Goal: Task Accomplishment & Management: Manage account settings

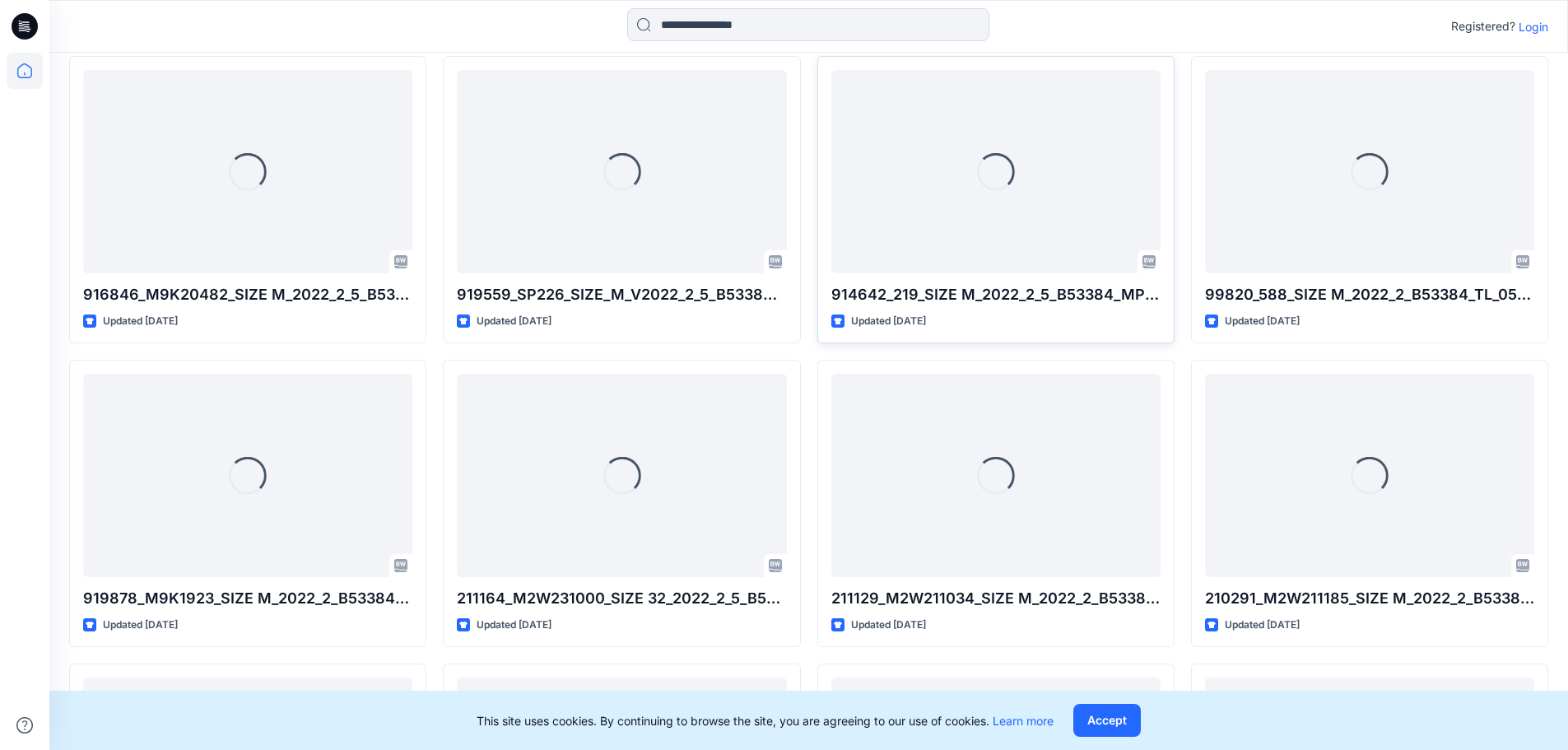
scroll to position [412, 0]
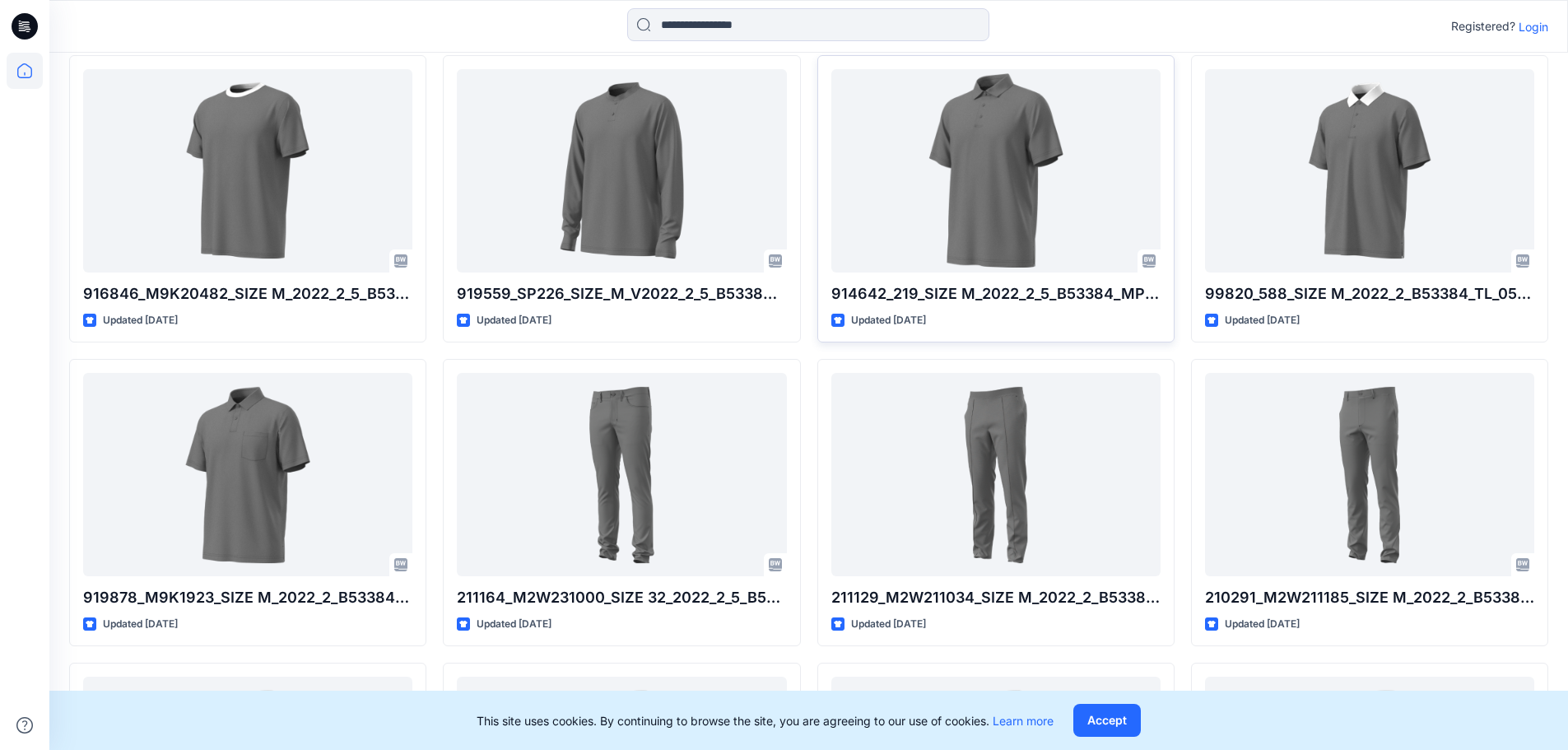
click at [1535, 27] on p "Login" at bounding box center [1533, 26] width 30 height 17
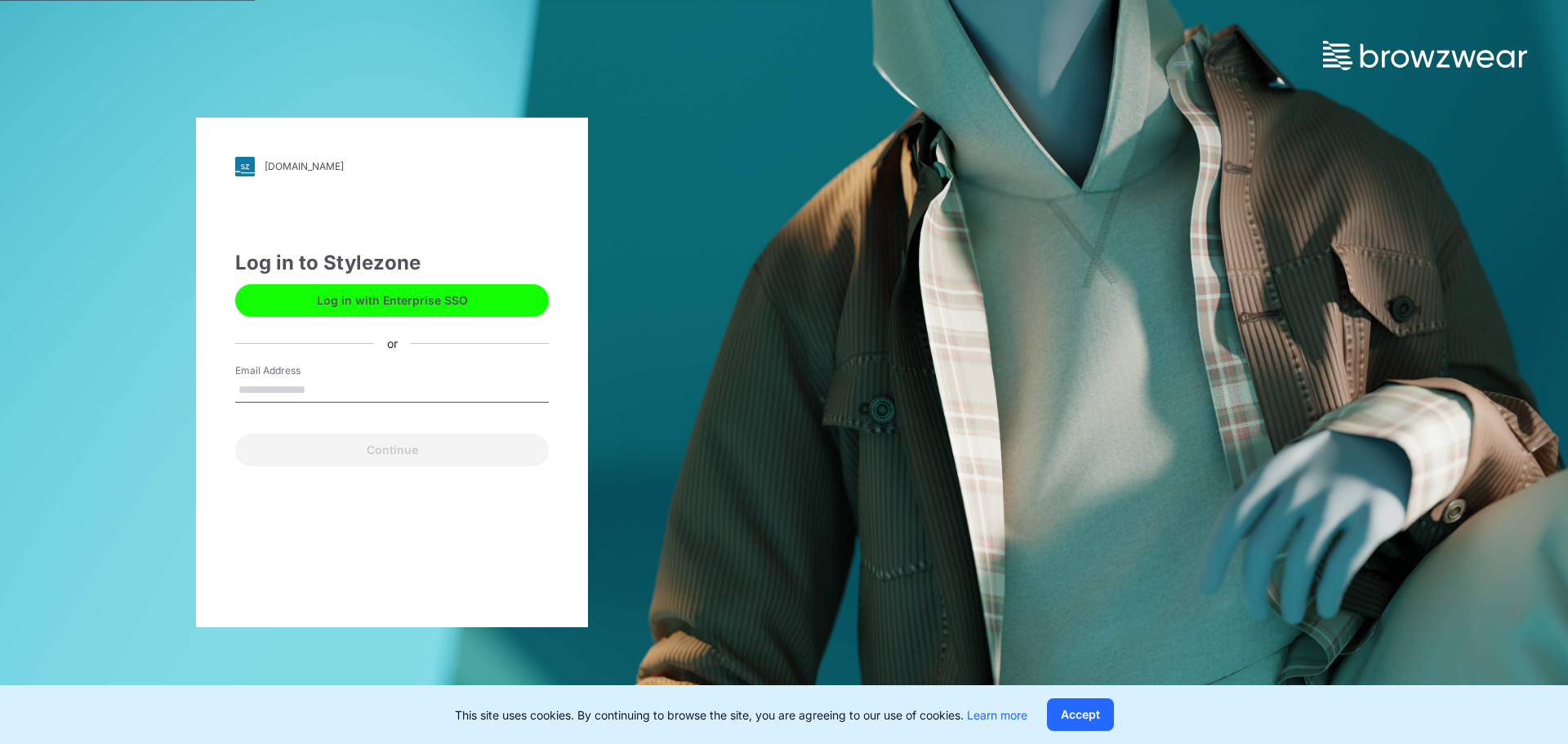
click at [374, 385] on input "Email Address" at bounding box center [392, 390] width 314 height 24
type input "**********"
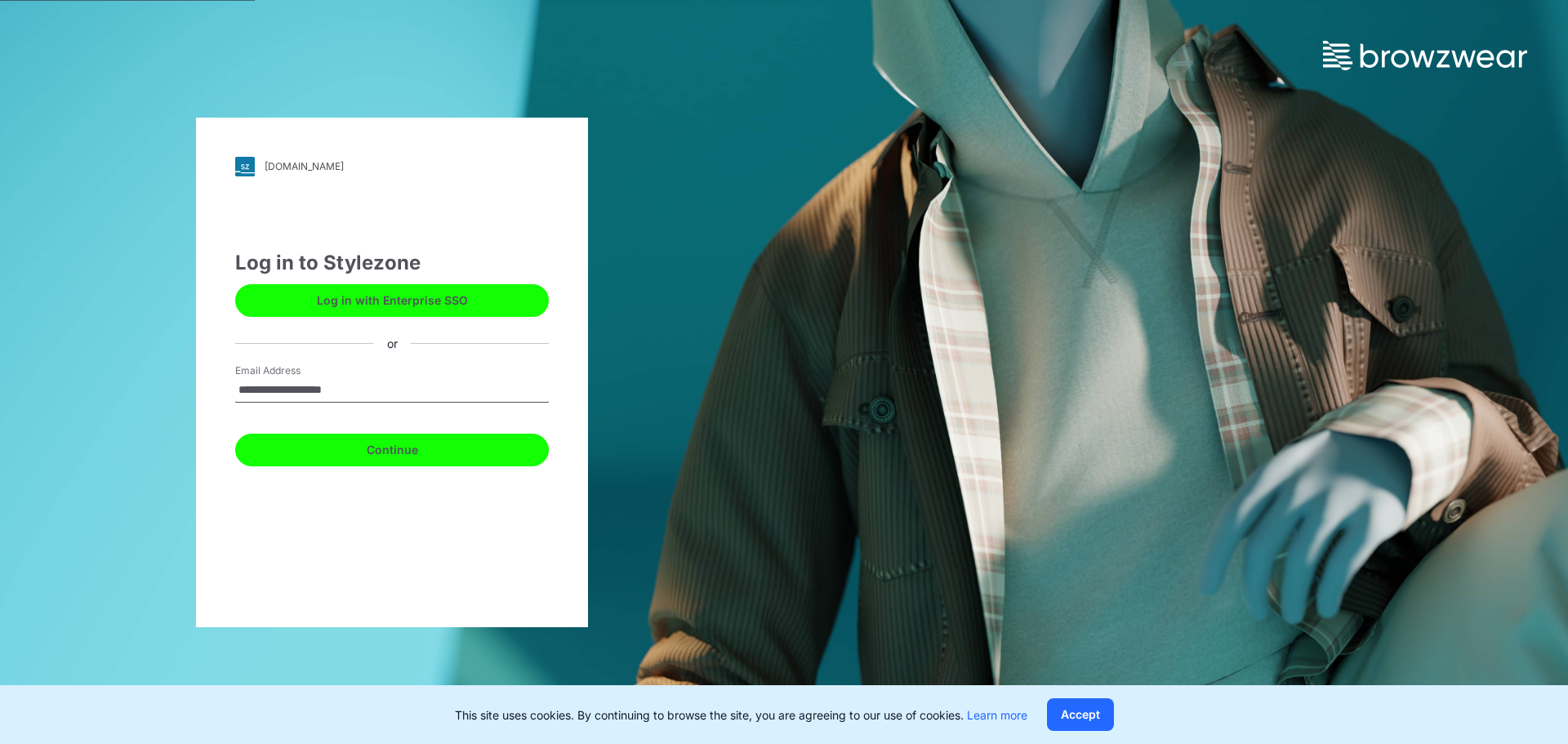
click at [373, 434] on button "Continue" at bounding box center [392, 450] width 314 height 33
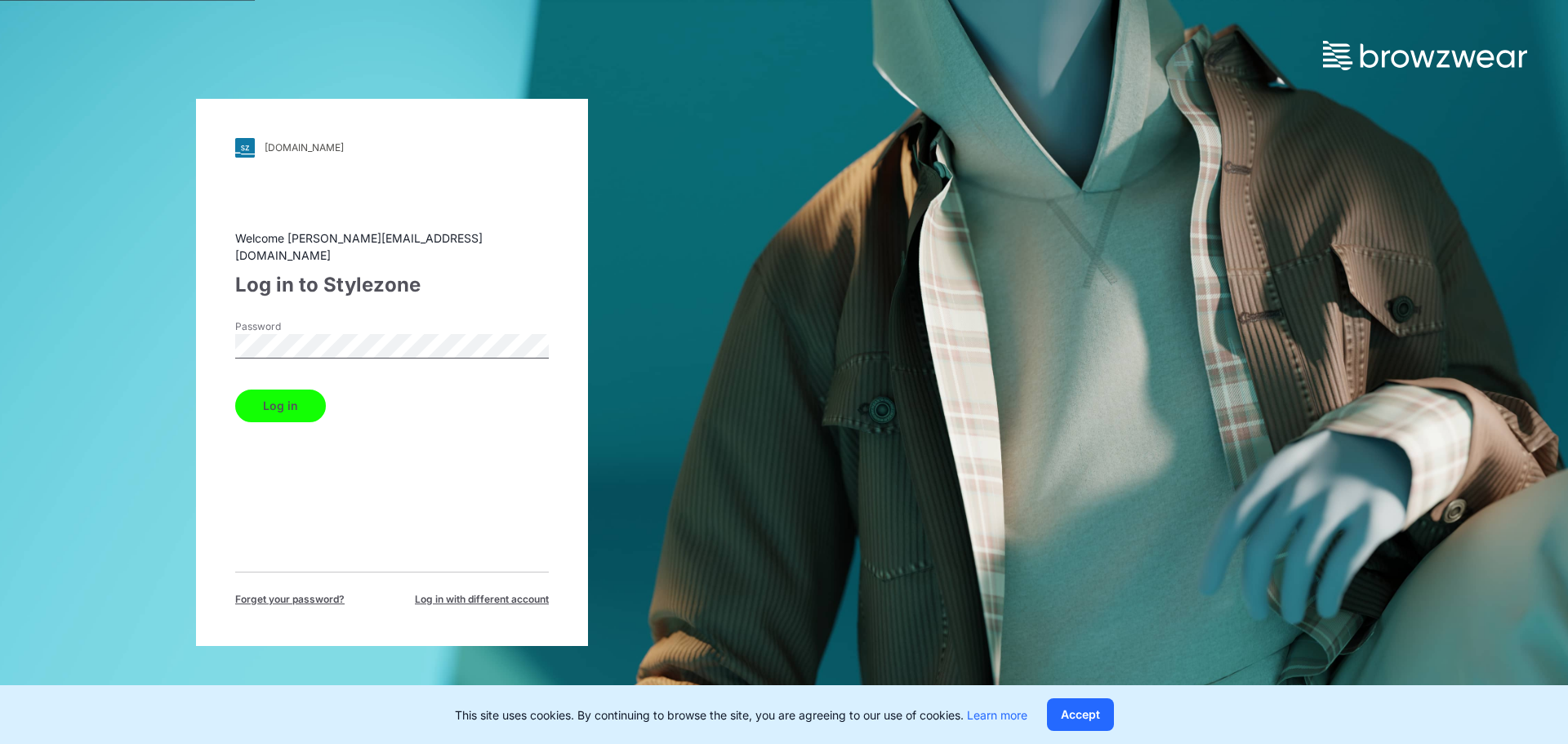
click at [308, 390] on button "Log in" at bounding box center [281, 406] width 91 height 33
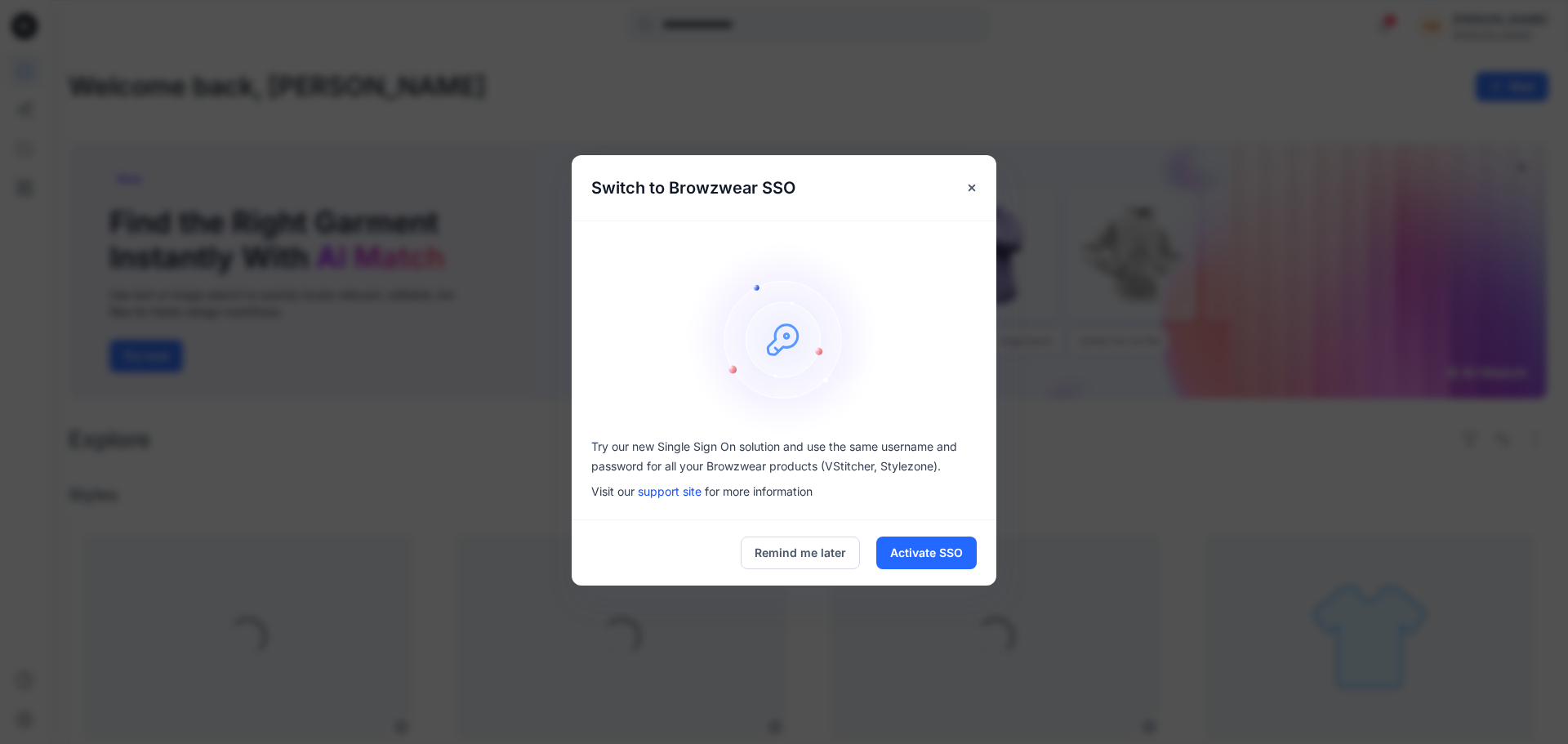
click at [782, 579] on div "Remind me later Activate SSO" at bounding box center [784, 552] width 425 height 65
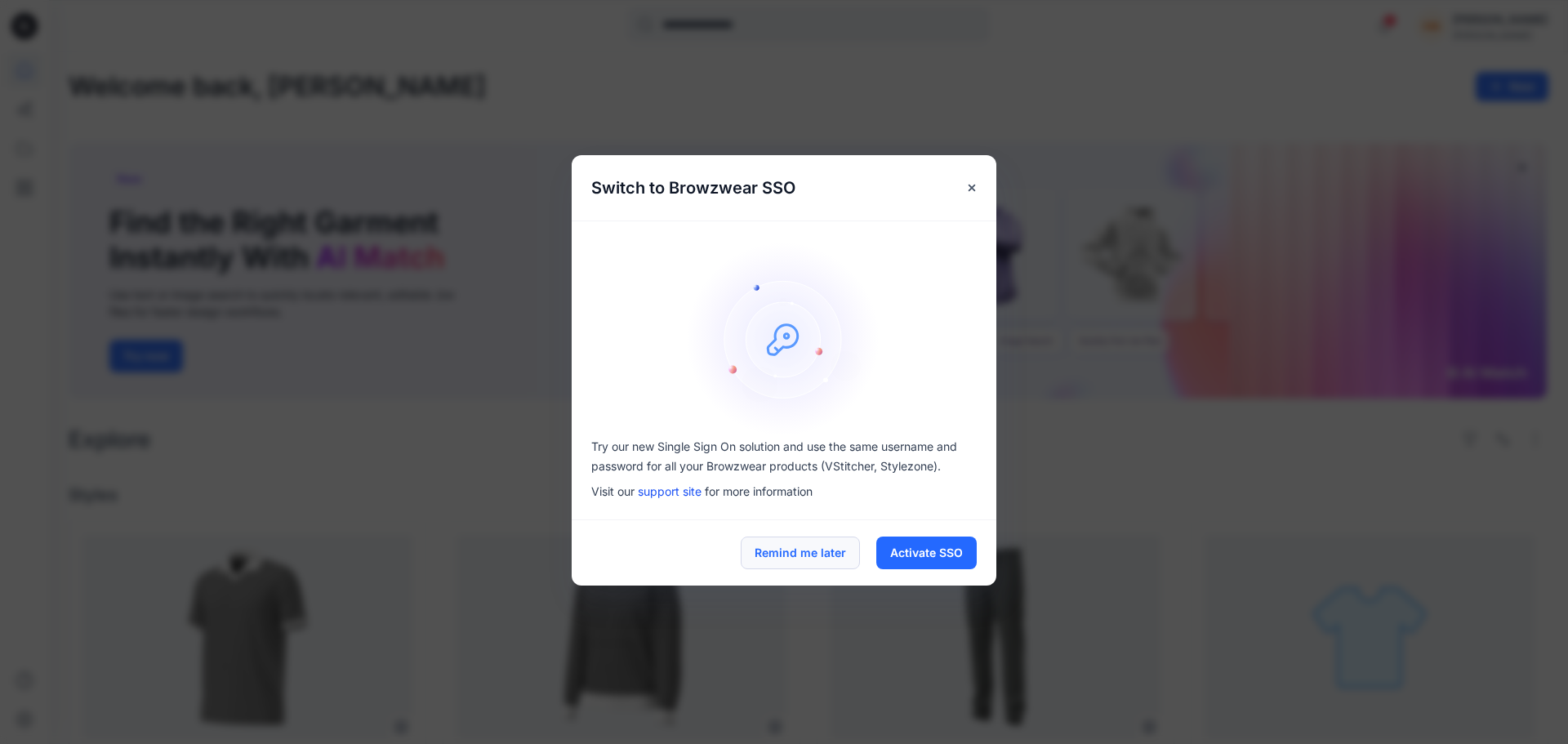
click at [814, 560] on button "Remind me later" at bounding box center [801, 553] width 120 height 33
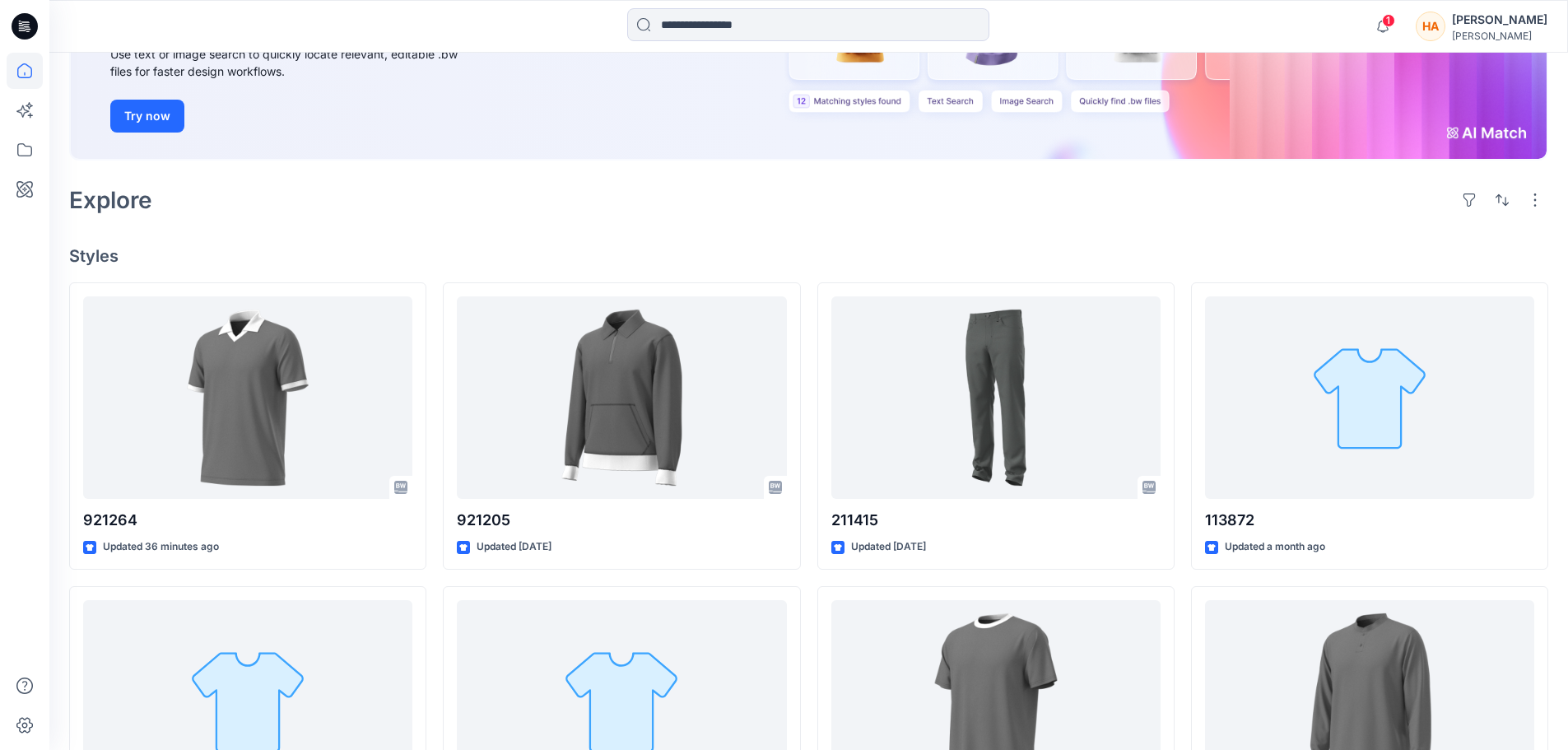
scroll to position [247, 0]
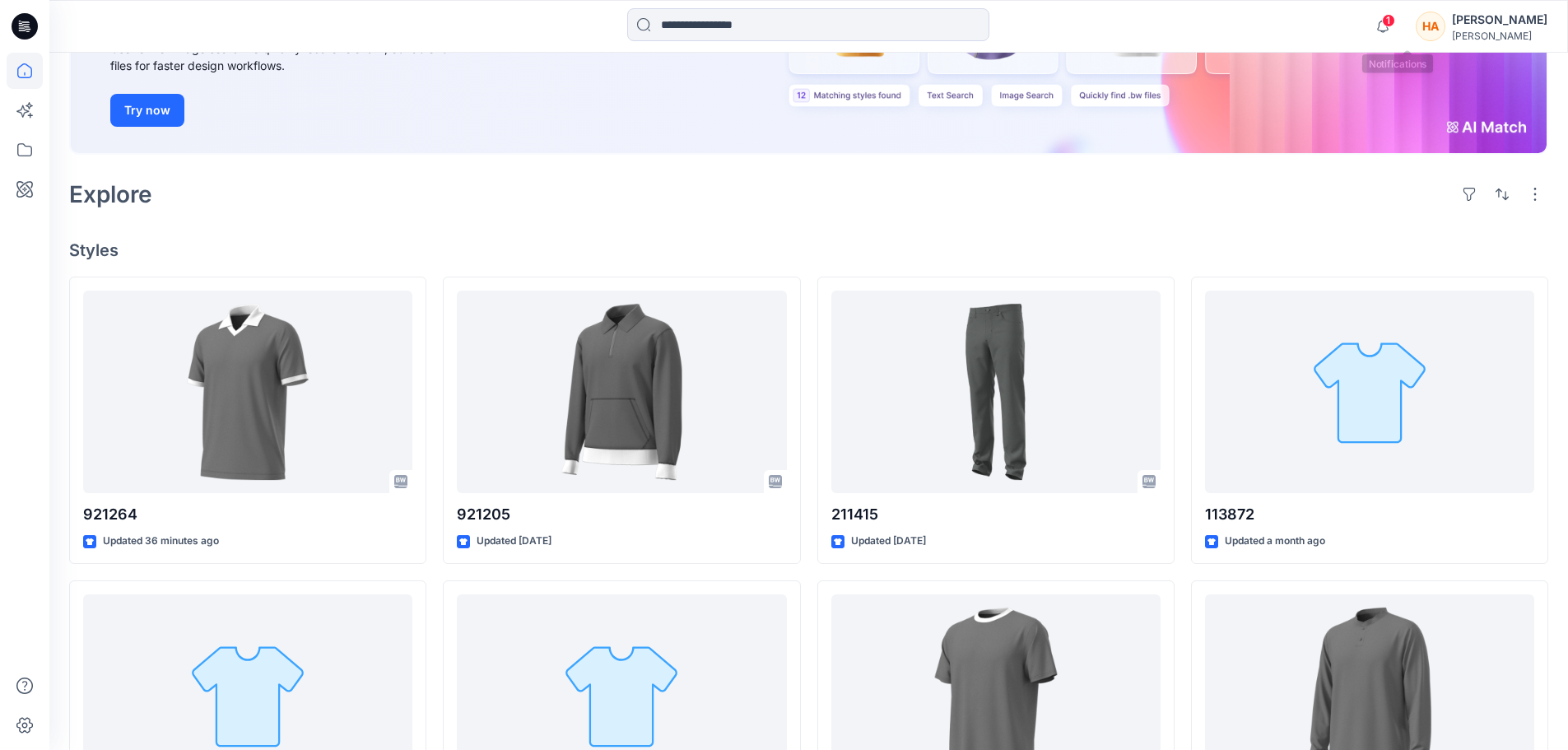
click at [1395, 25] on span "1" at bounding box center [1388, 21] width 13 height 13
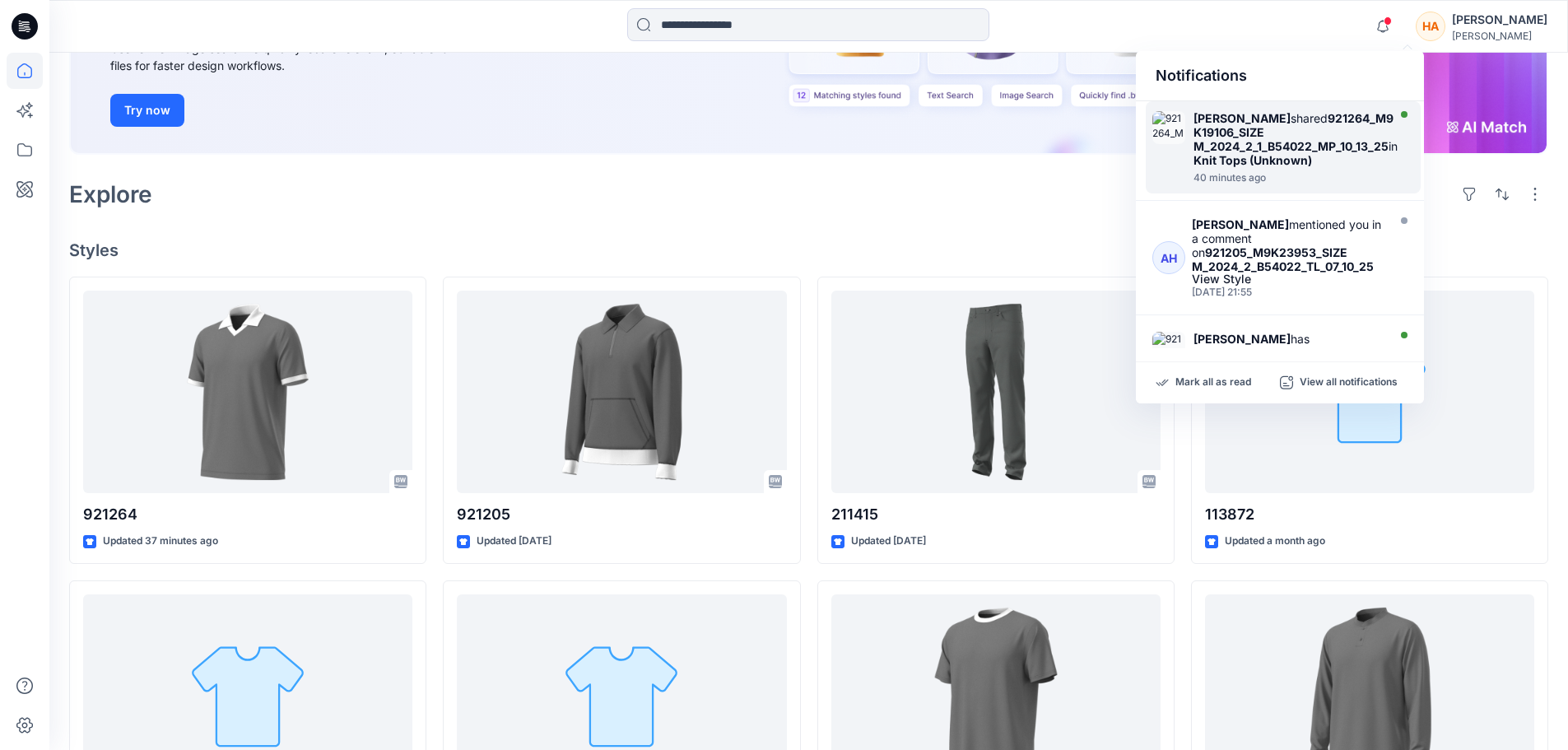
click at [1273, 165] on strong "Knit Tops (Unknown)" at bounding box center [1253, 160] width 119 height 14
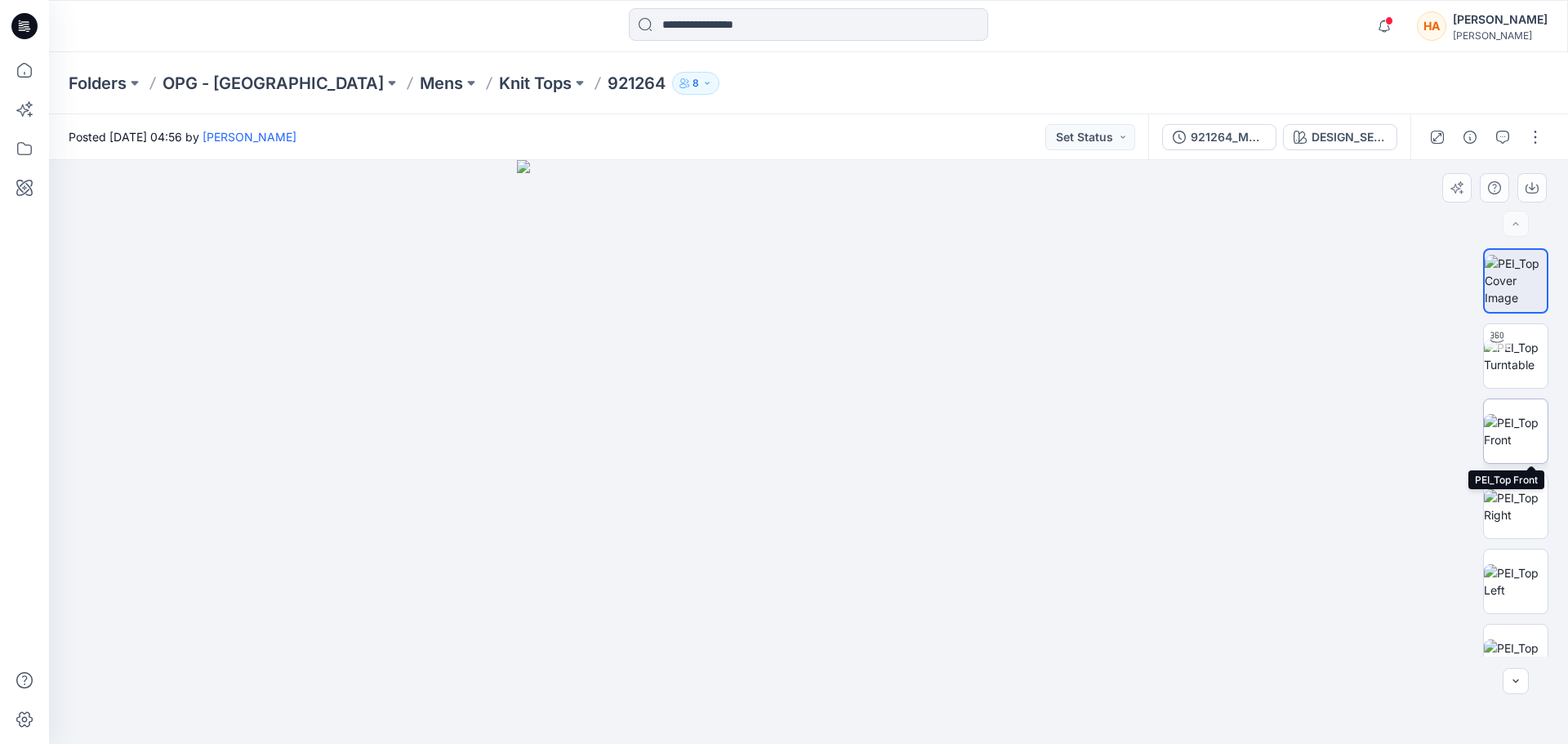
click at [1523, 426] on img at bounding box center [1515, 431] width 63 height 34
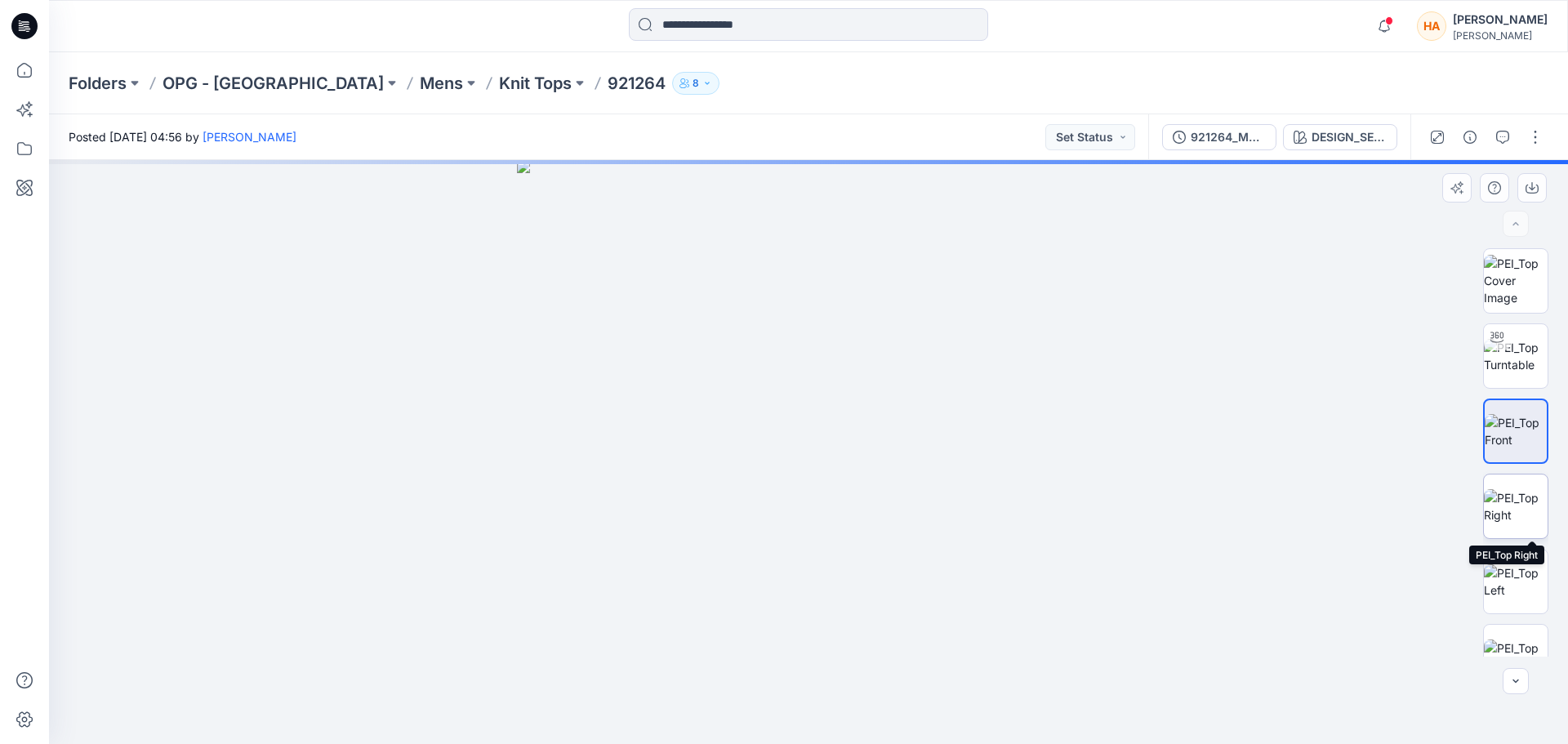
click at [1524, 506] on img at bounding box center [1515, 506] width 63 height 34
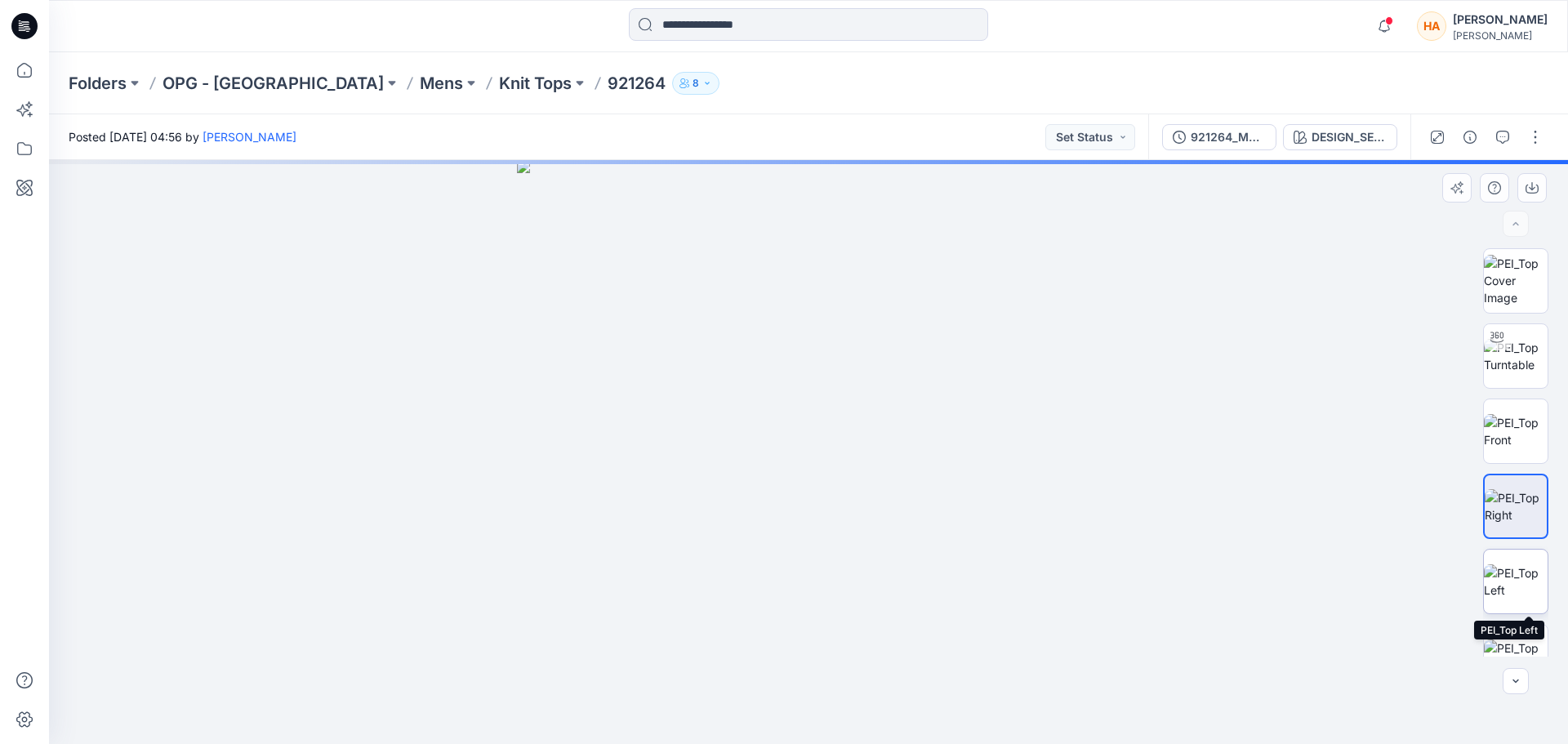
click at [1515, 574] on img at bounding box center [1515, 582] width 63 height 34
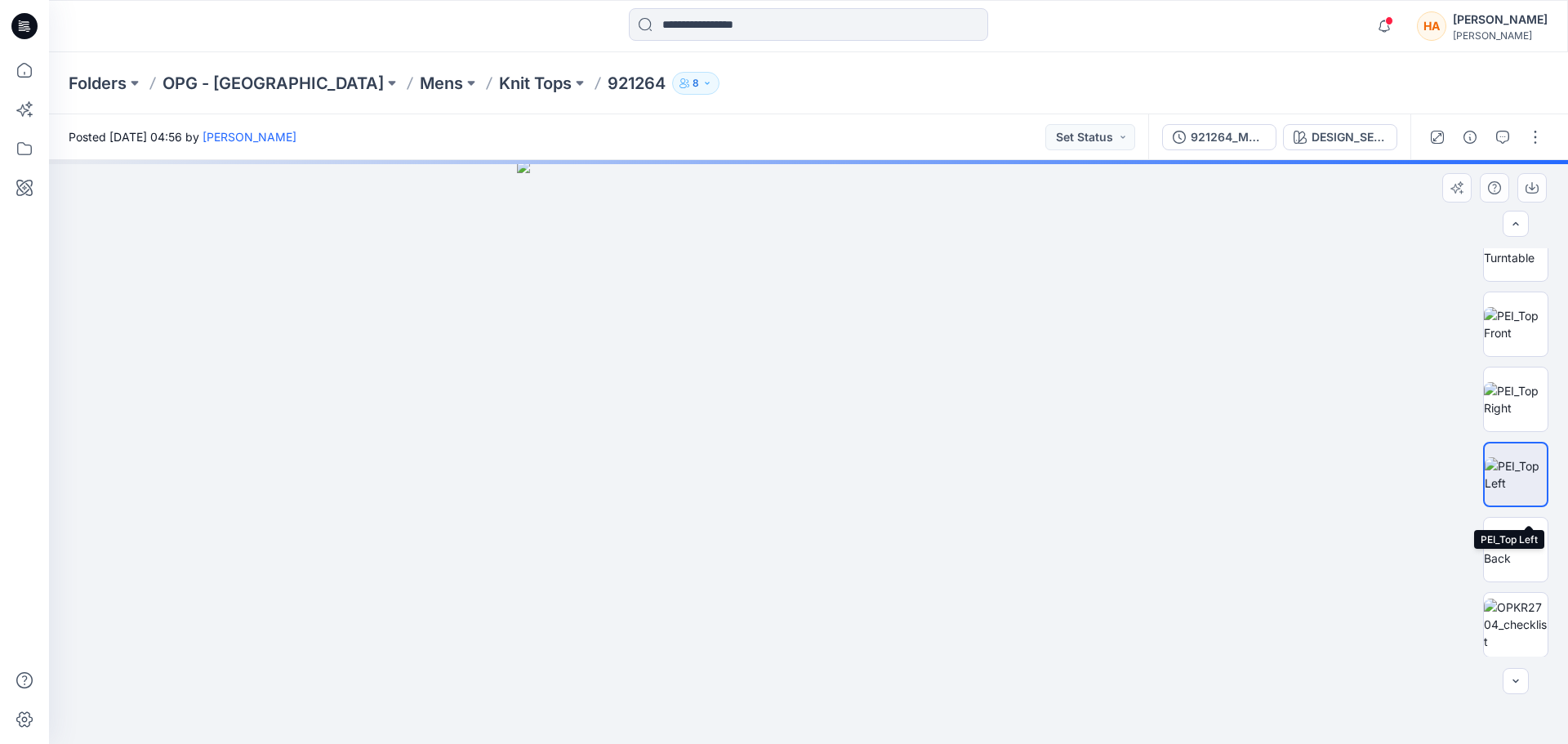
scroll to position [108, 0]
click at [1522, 558] on img at bounding box center [1515, 549] width 63 height 34
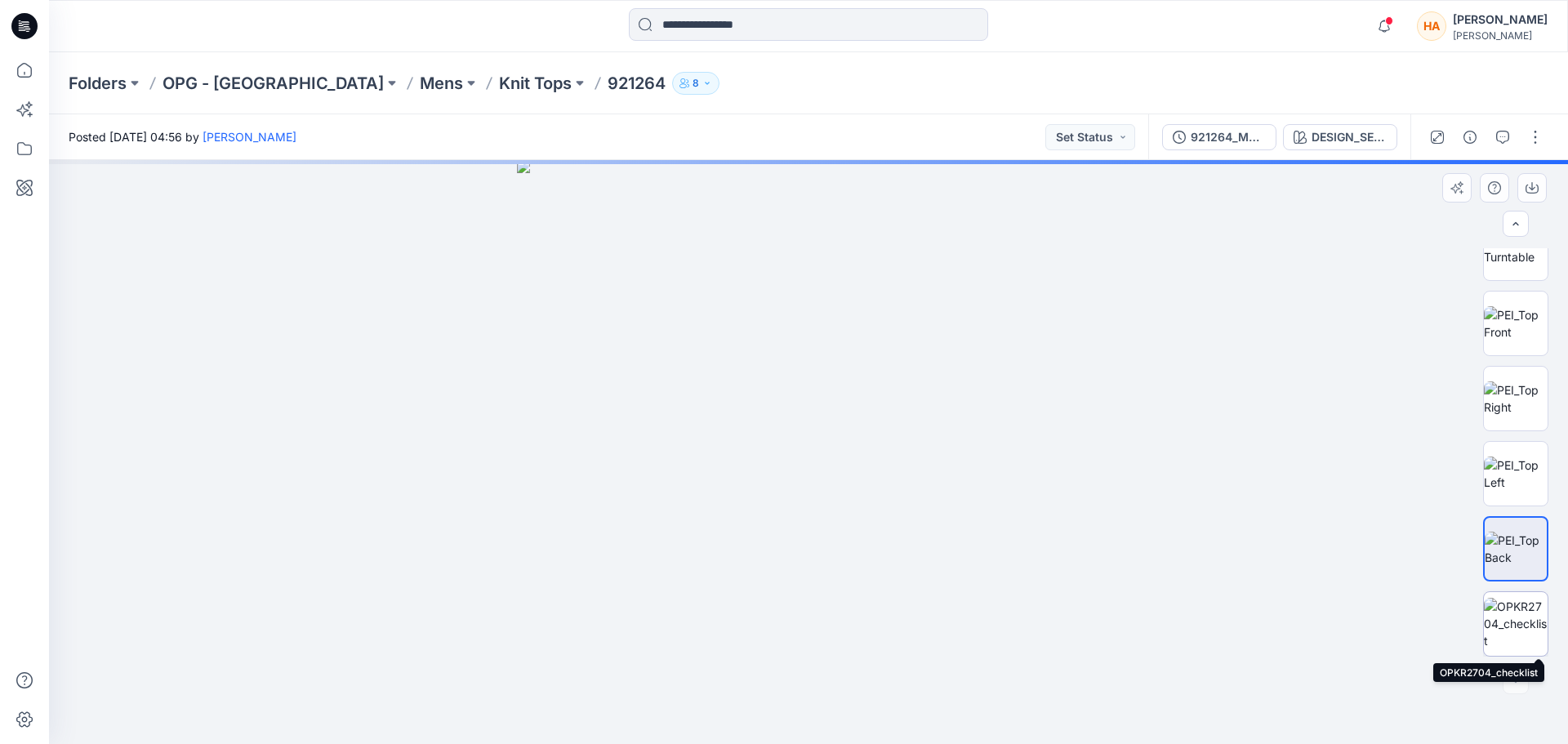
click at [1513, 621] on img at bounding box center [1515, 624] width 63 height 52
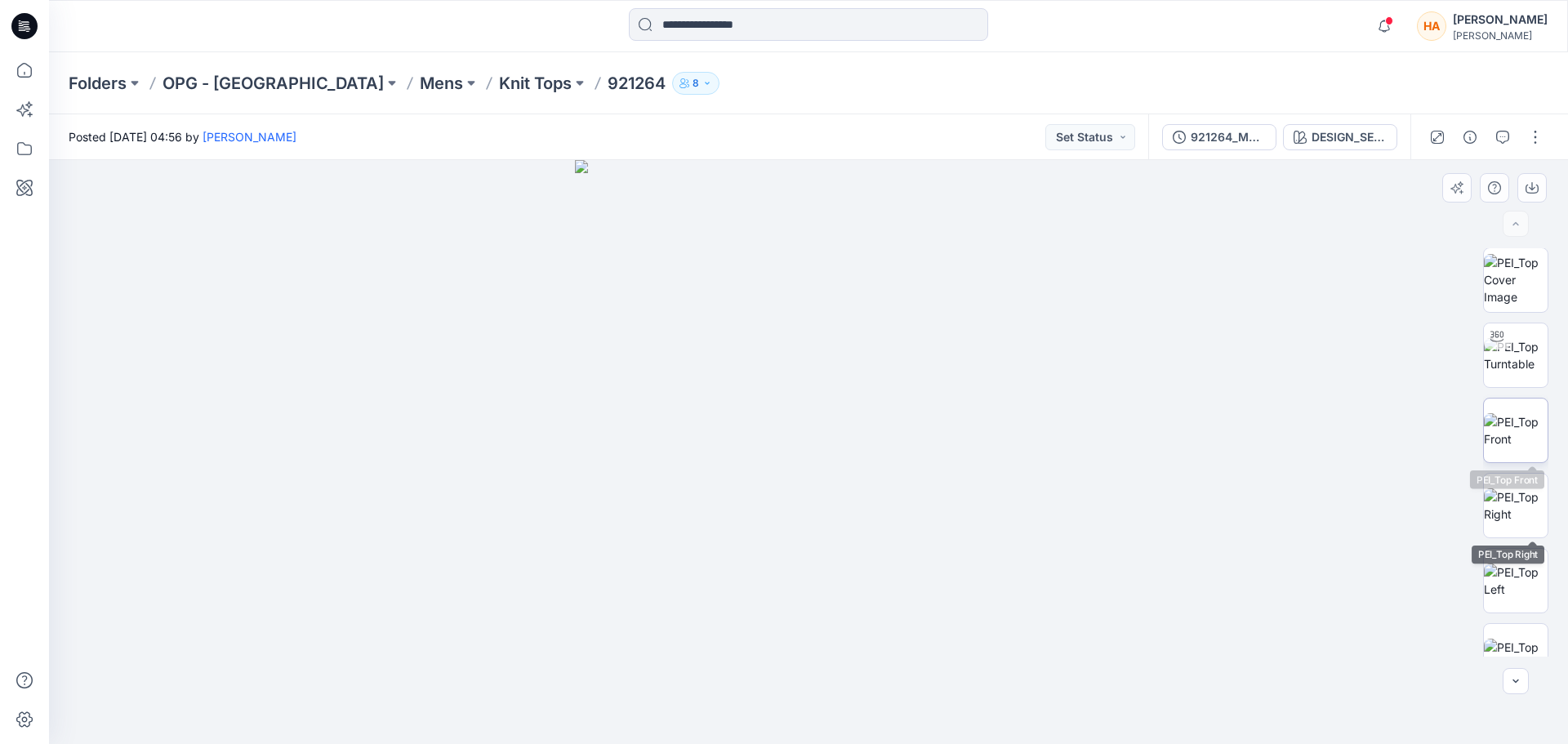
scroll to position [0, 0]
click at [1508, 353] on img at bounding box center [1515, 356] width 63 height 34
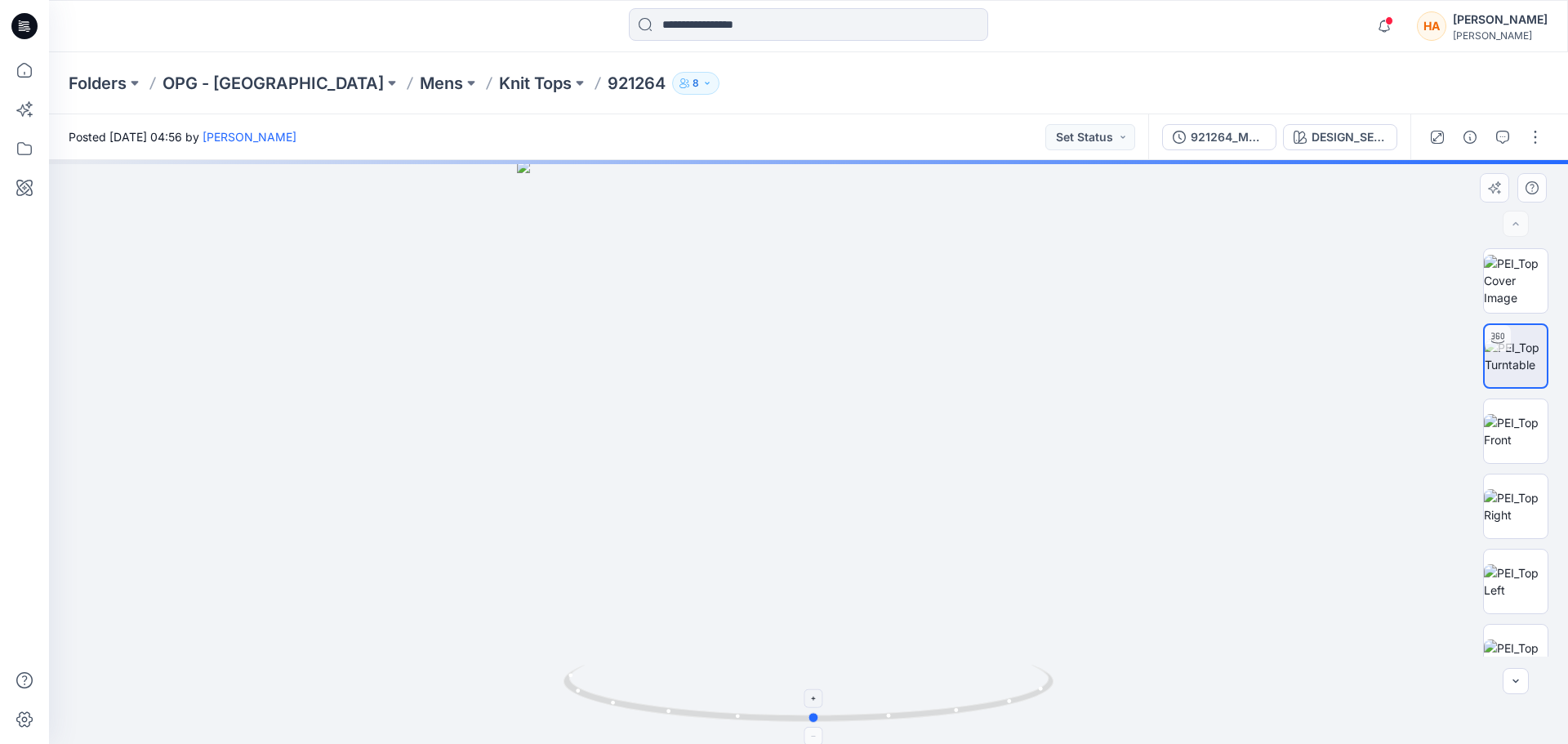
drag, startPoint x: 812, startPoint y: 722, endPoint x: 818, endPoint y: 696, distance: 26.7
click at [818, 696] on icon at bounding box center [811, 695] width 494 height 62
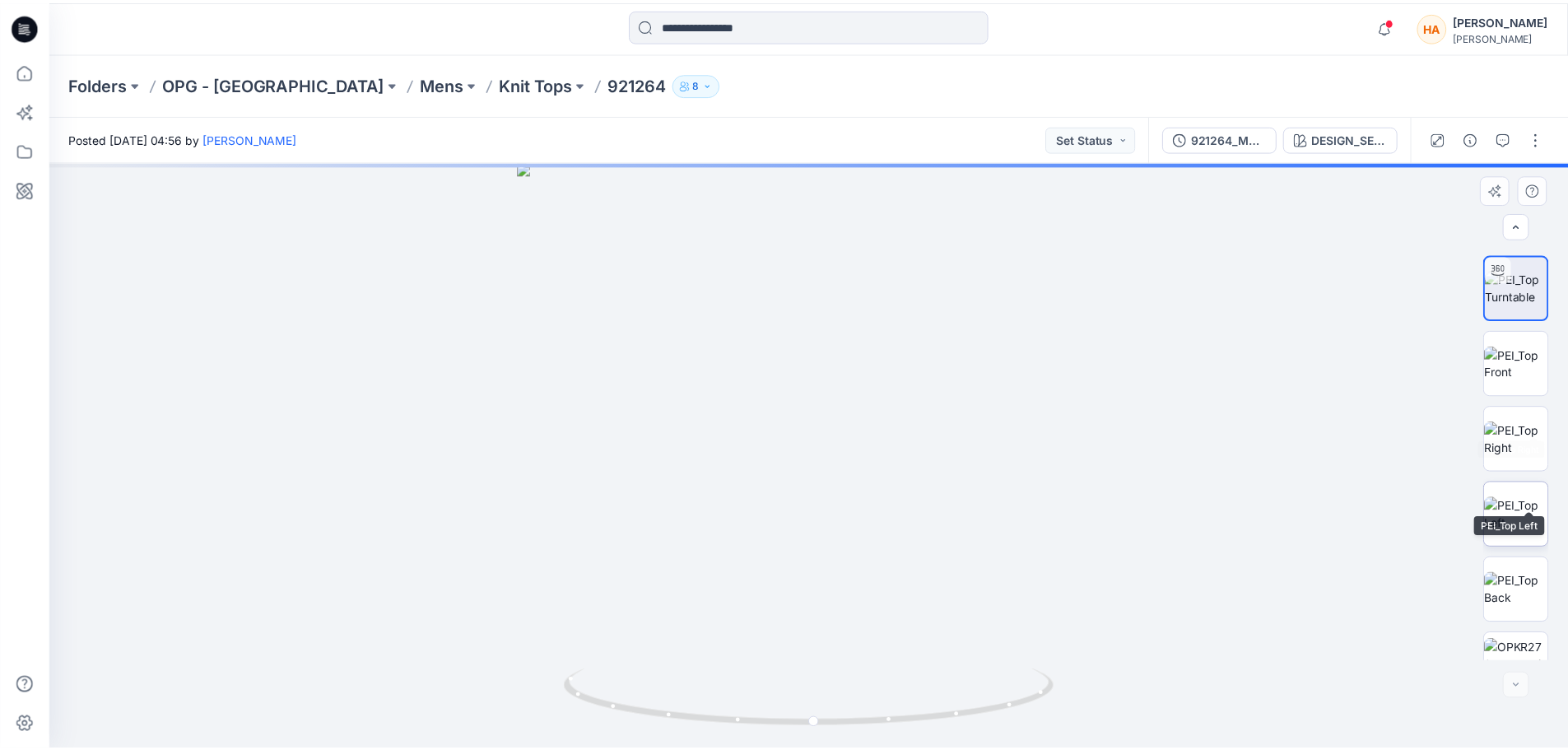
scroll to position [109, 0]
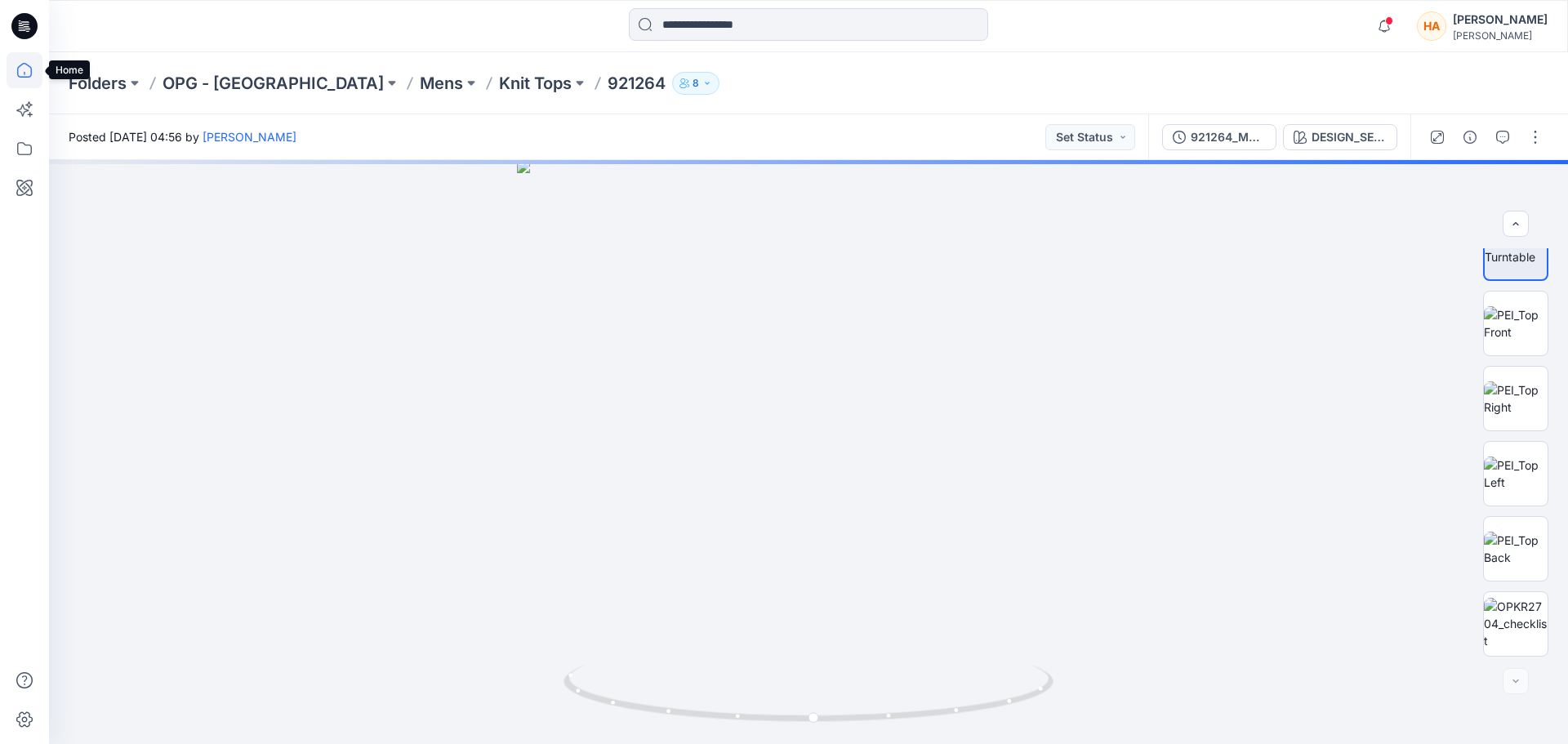
click at [20, 64] on icon at bounding box center [24, 70] width 36 height 36
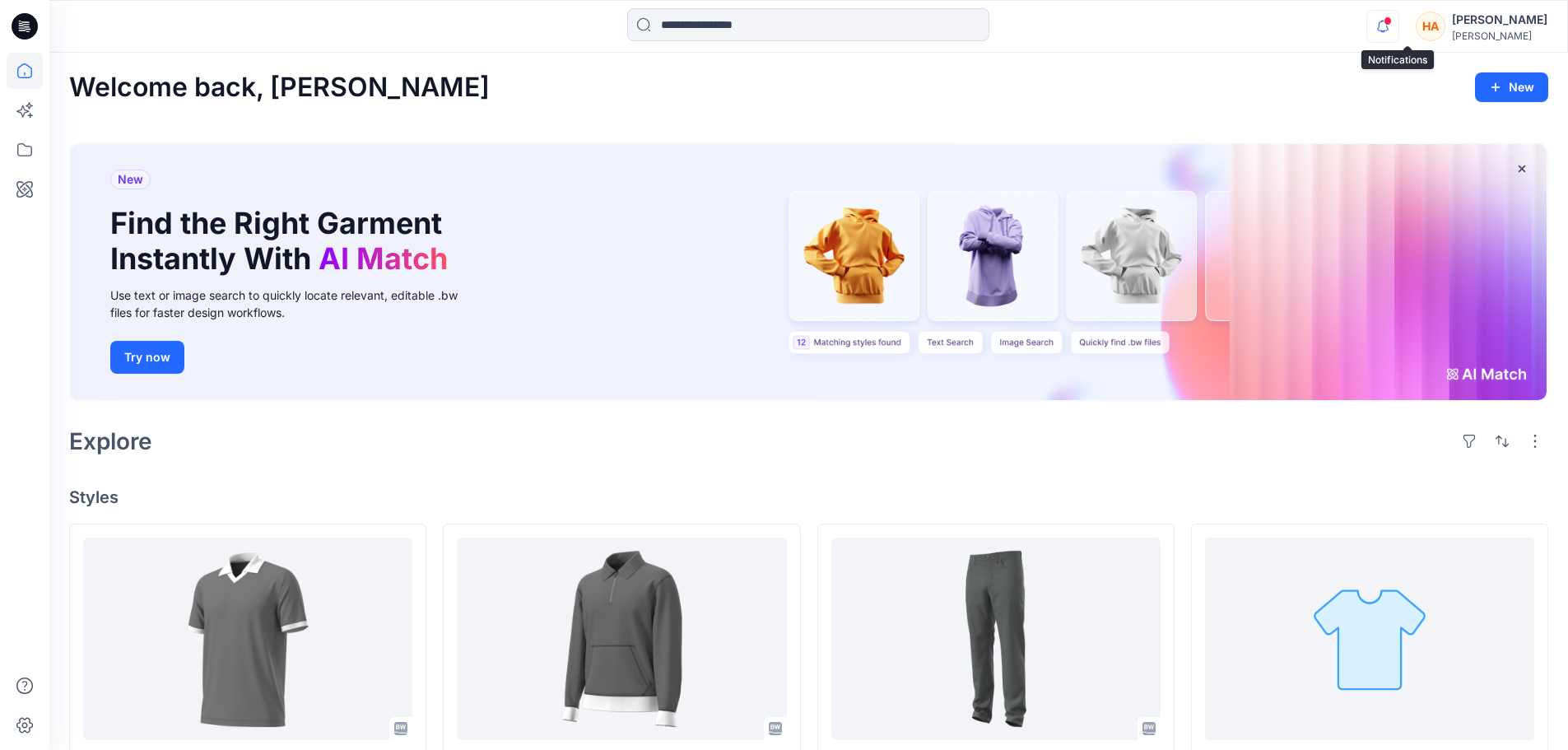
click at [1389, 31] on icon "button" at bounding box center [1383, 26] width 12 height 11
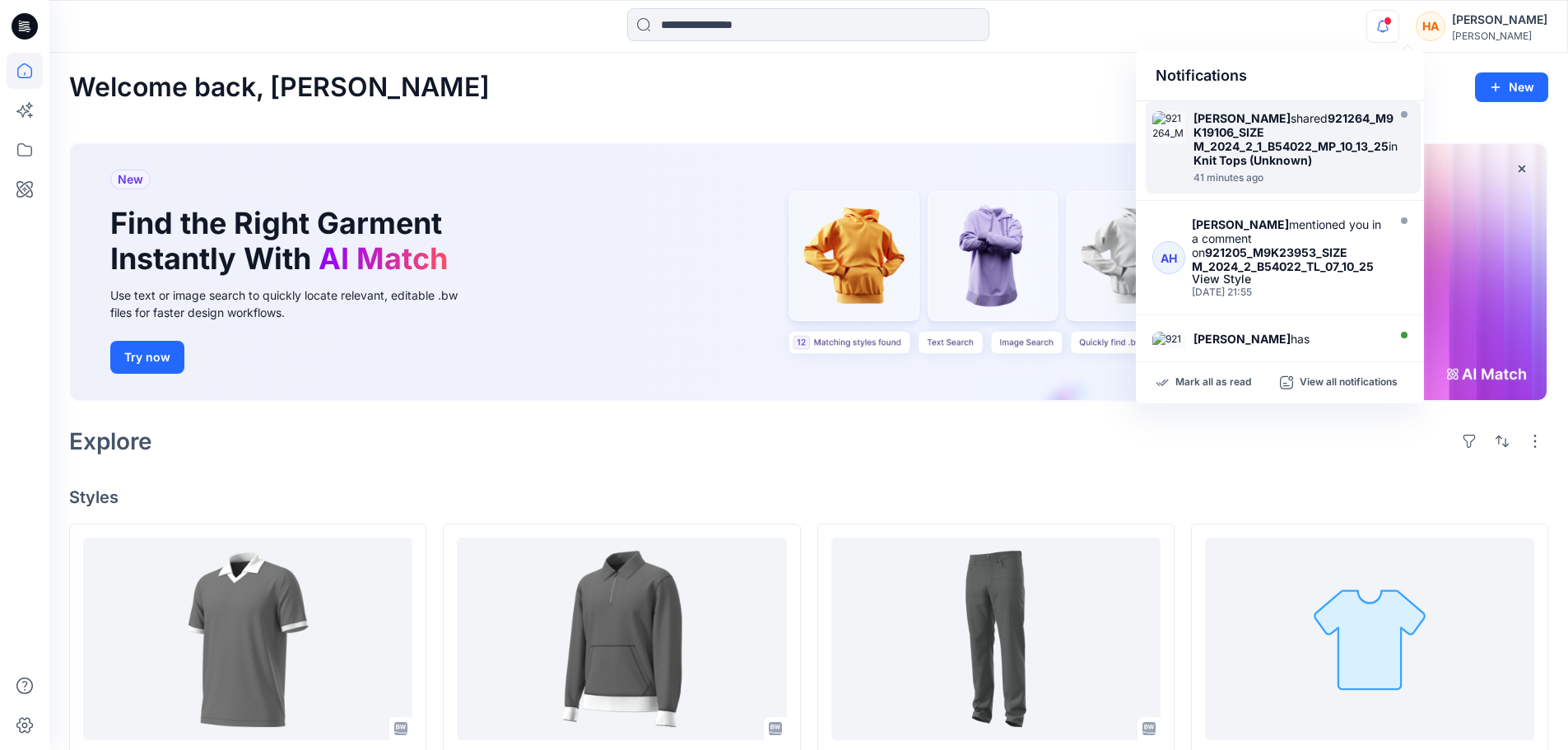
click at [1051, 26] on div at bounding box center [808, 26] width 759 height 36
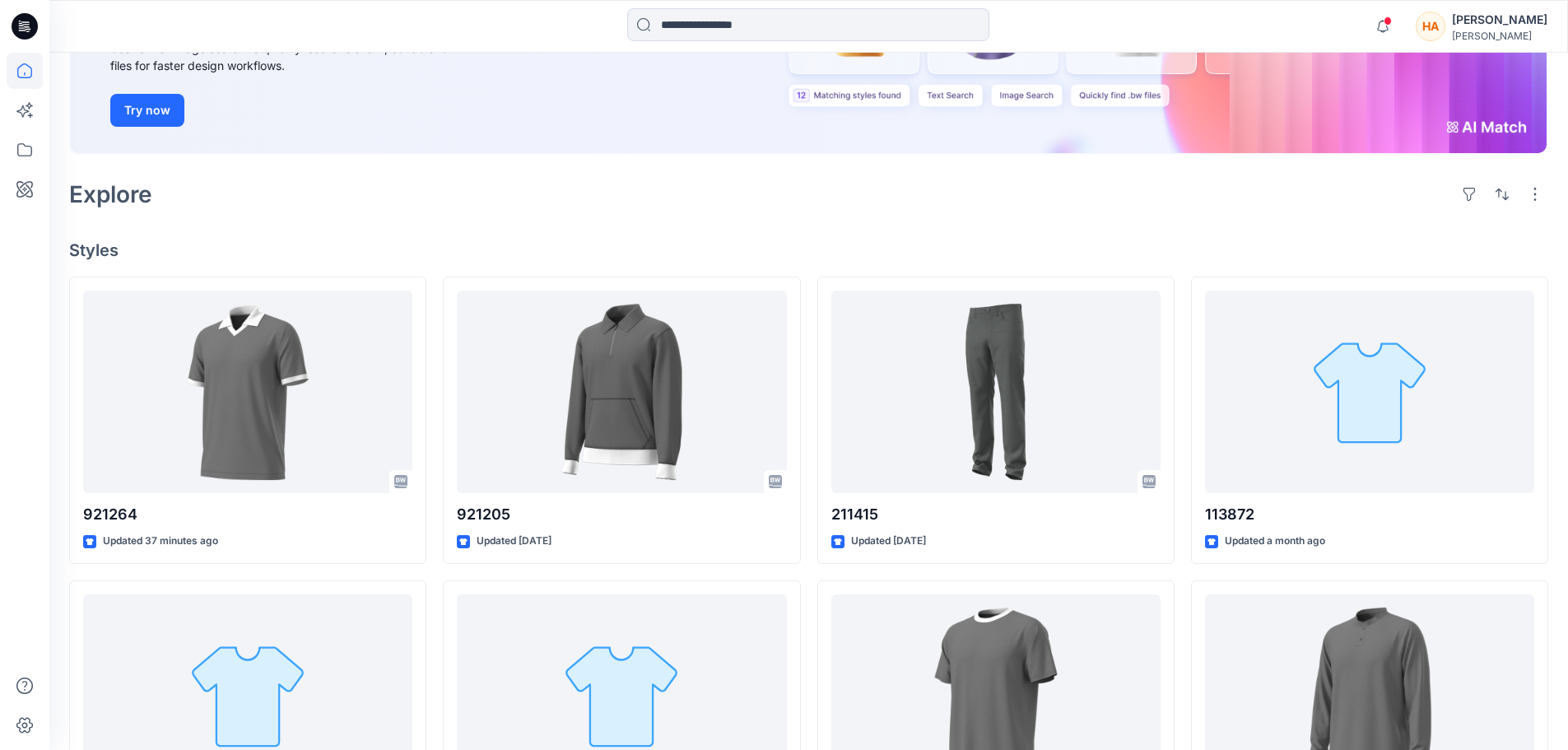
scroll to position [329, 0]
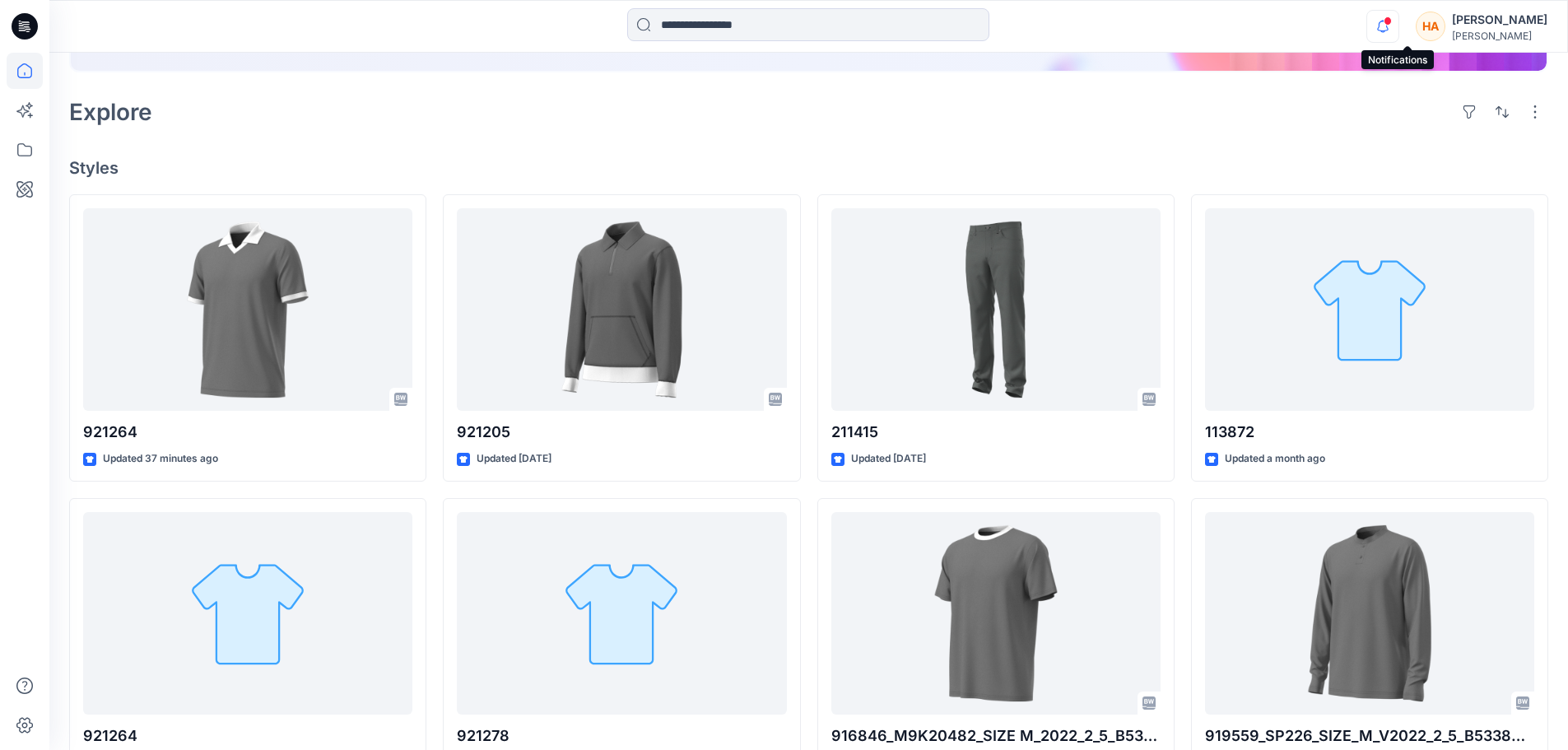
click at [1399, 30] on icon "button" at bounding box center [1383, 26] width 31 height 33
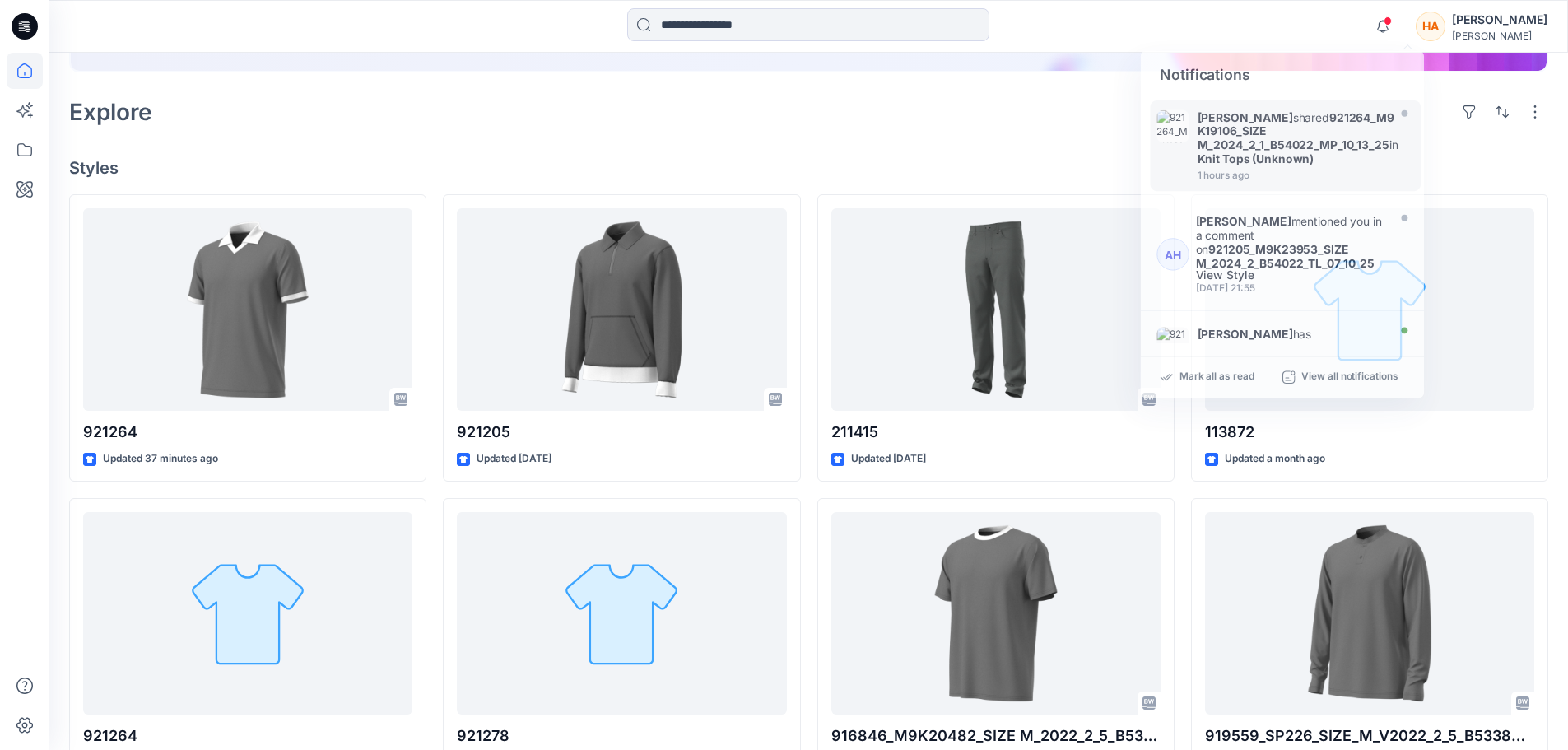
click at [1184, 34] on div at bounding box center [808, 26] width 759 height 36
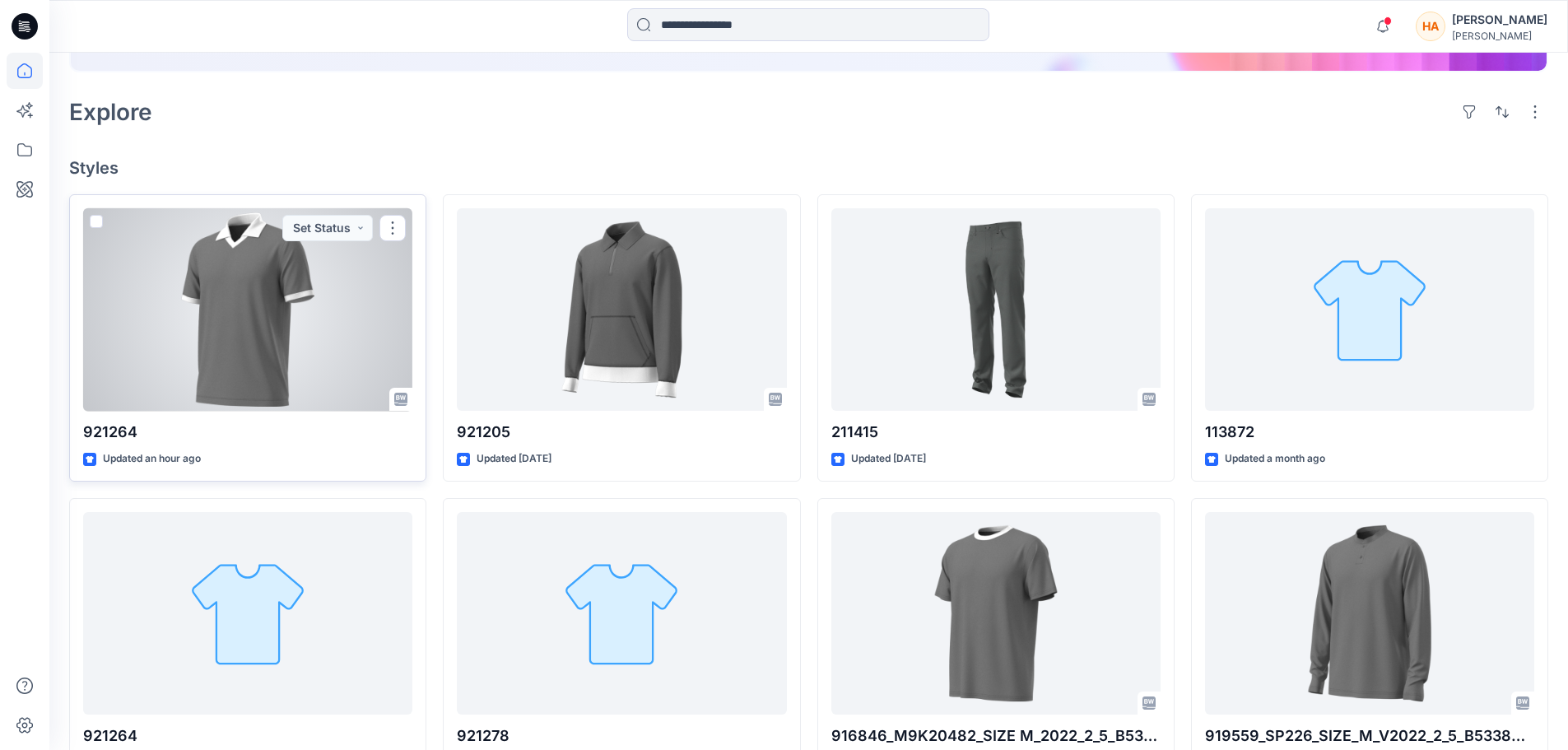
click at [271, 340] on div at bounding box center [247, 310] width 329 height 203
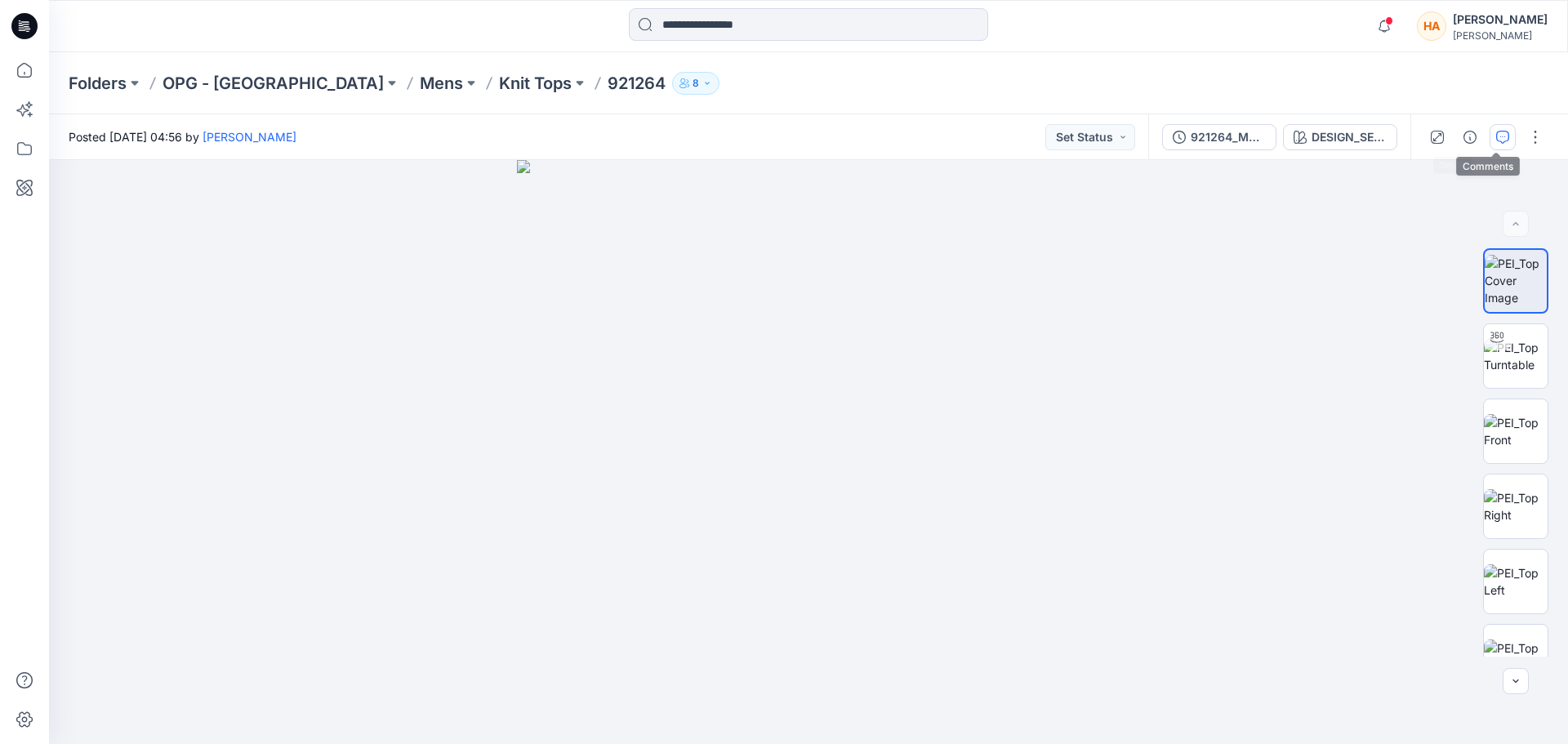
click at [1496, 131] on icon "button" at bounding box center [1502, 137] width 13 height 13
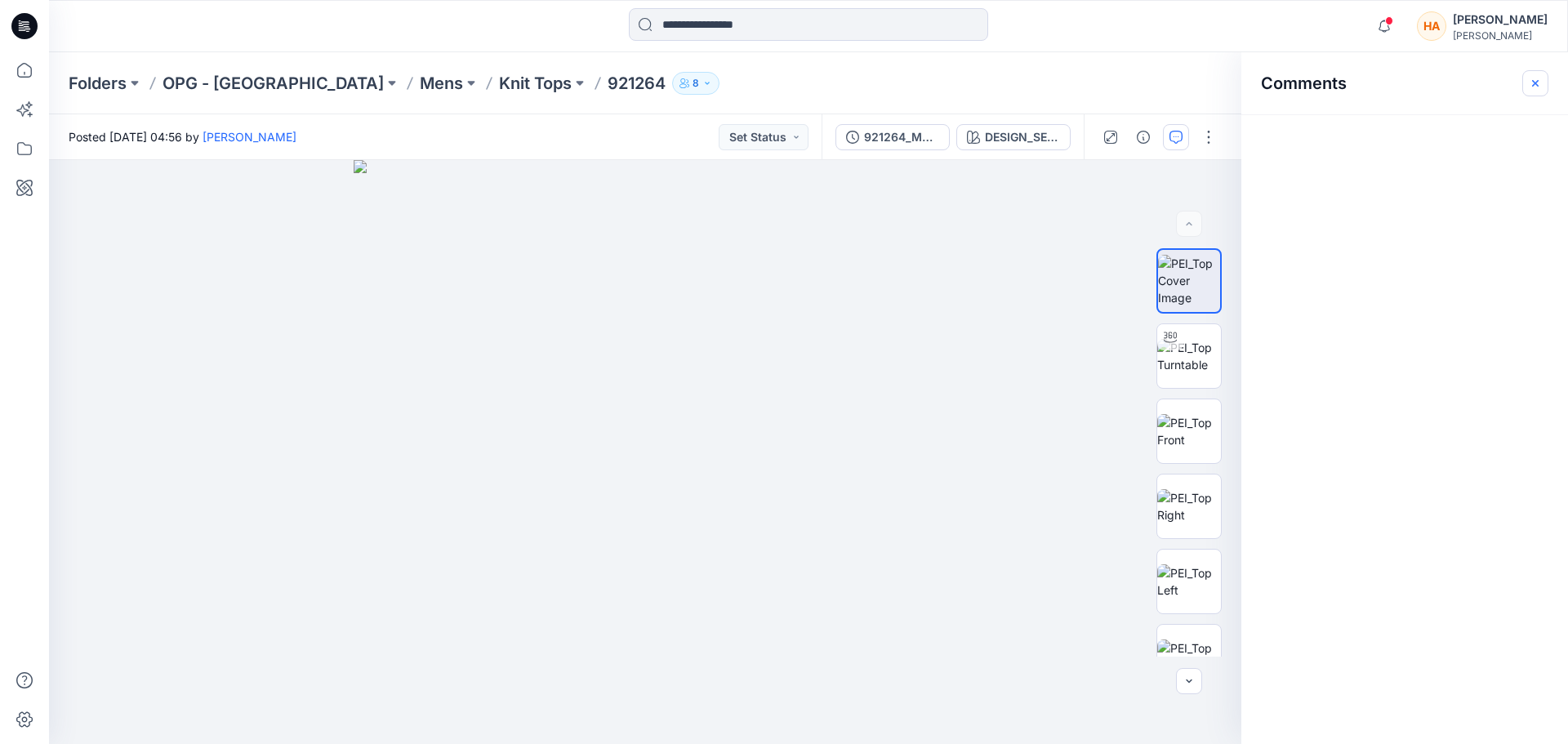
click at [1526, 87] on button "button" at bounding box center [1535, 83] width 26 height 26
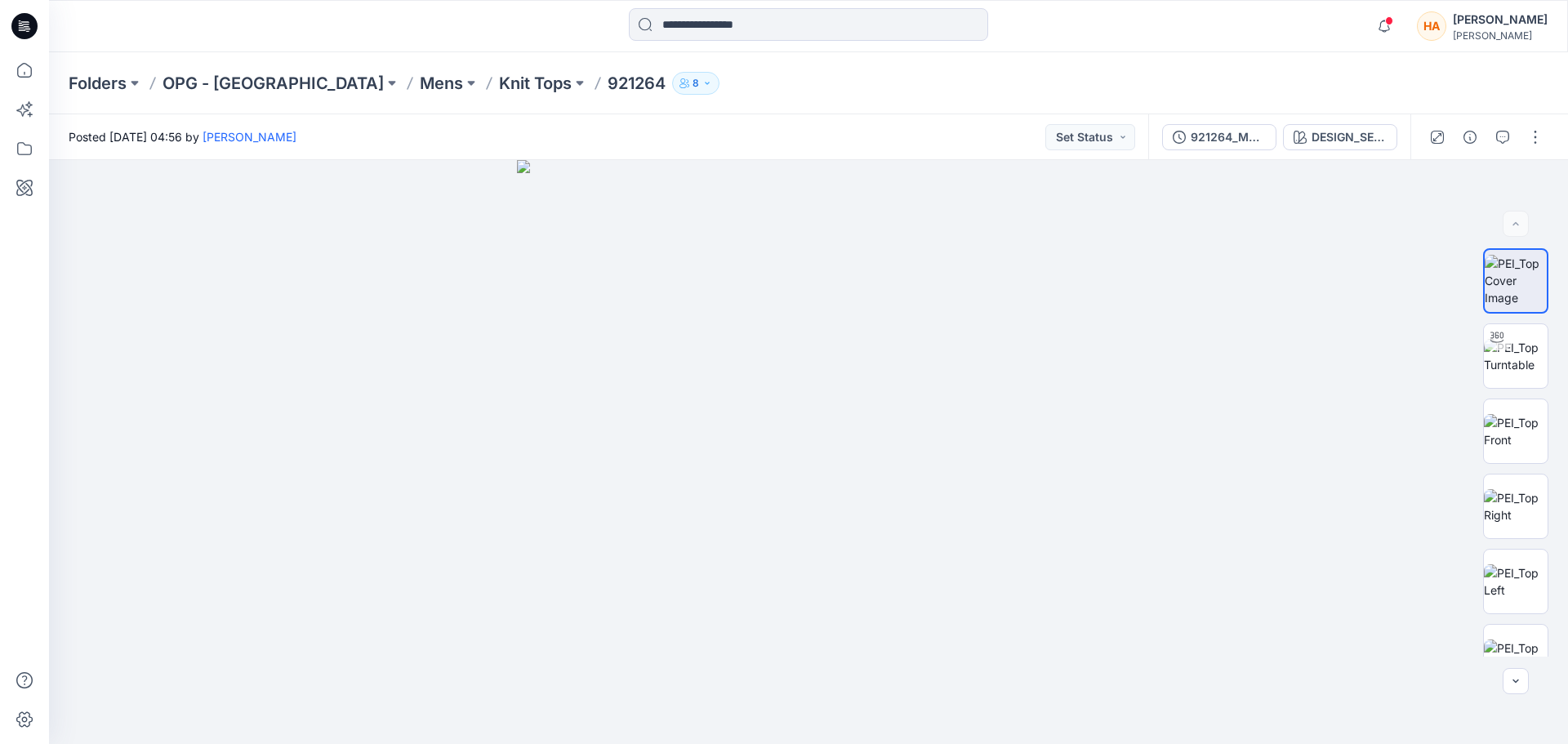
click at [702, 82] on icon "button" at bounding box center [706, 83] width 10 height 10
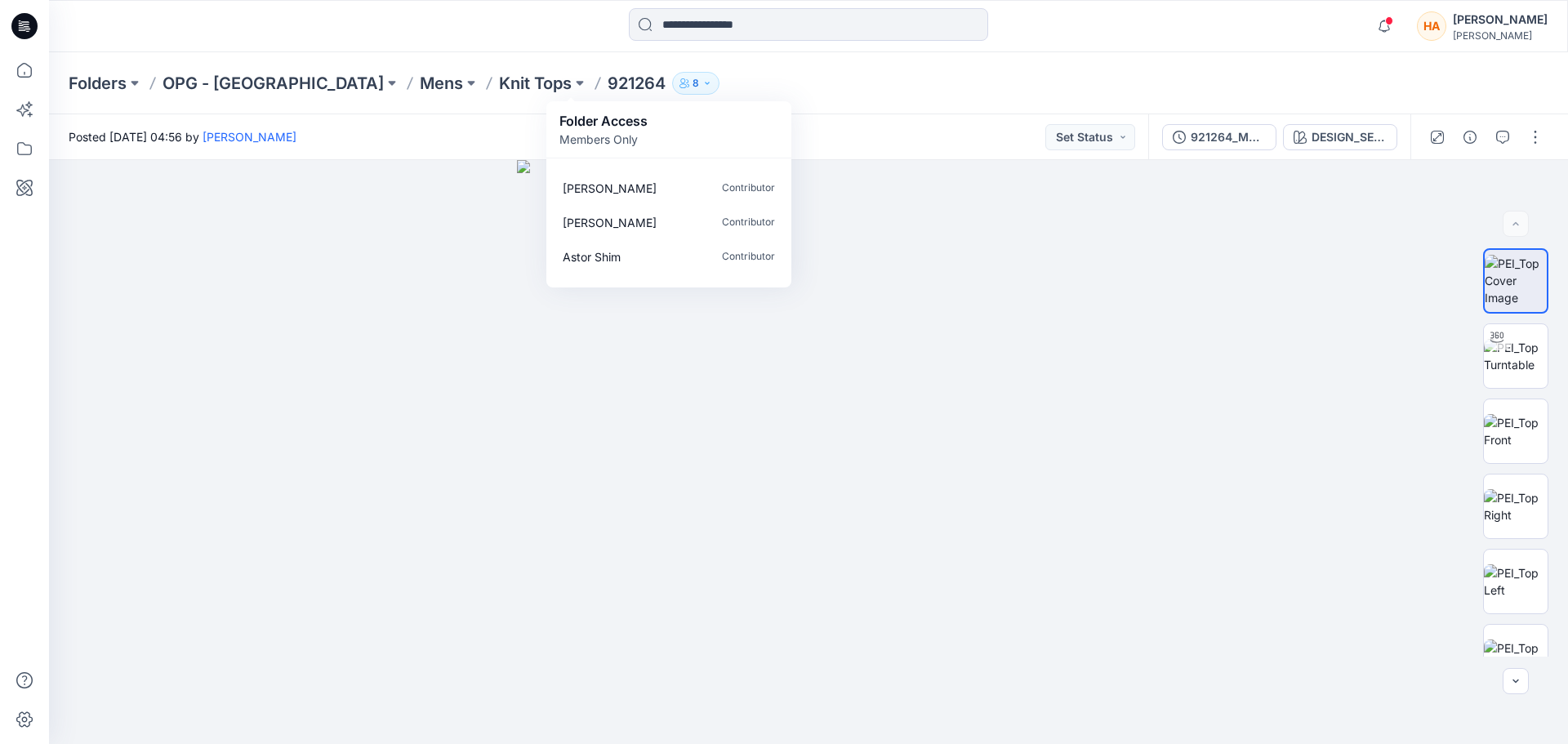
scroll to position [152, 0]
click at [770, 64] on div "Folders OPG - NY Mens Knit Tops 921264 8 Folder Access Members Only [PERSON_NAM…" at bounding box center [808, 84] width 1519 height 62
